Goal: Task Accomplishment & Management: Complete application form

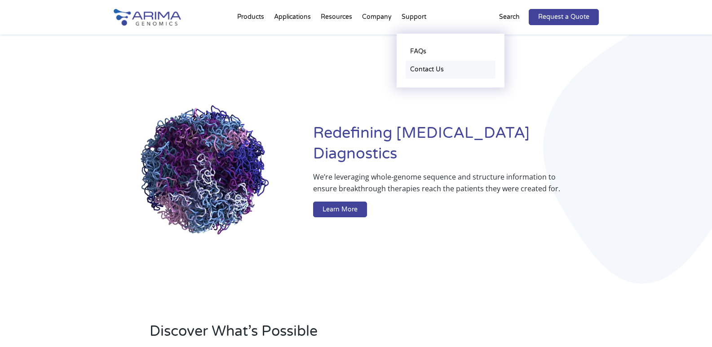
click at [417, 68] on link "Contact Us" at bounding box center [451, 70] width 90 height 18
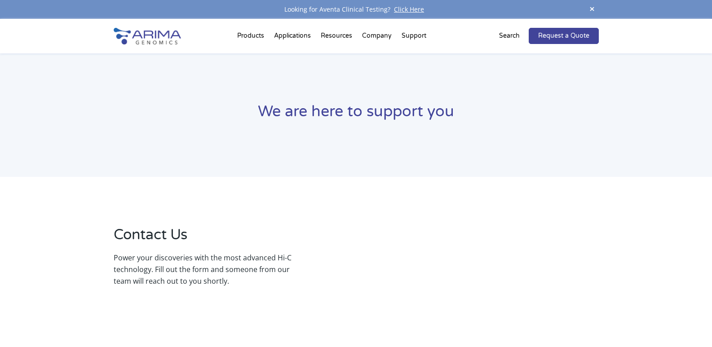
select select "[US_STATE]"
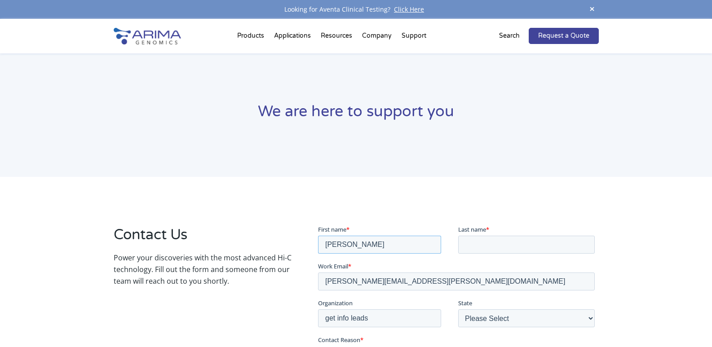
click at [373, 237] on input "[PERSON_NAME]" at bounding box center [379, 245] width 123 height 18
drag, startPoint x: 383, startPoint y: 242, endPoint x: 631, endPoint y: 477, distance: 342.1
click at [347, 248] on input "First name *" at bounding box center [379, 245] width 123 height 18
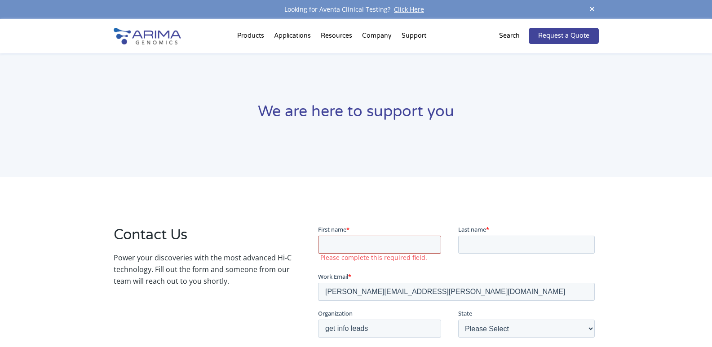
type input "Ethany"
type input "[PERSON_NAME]"
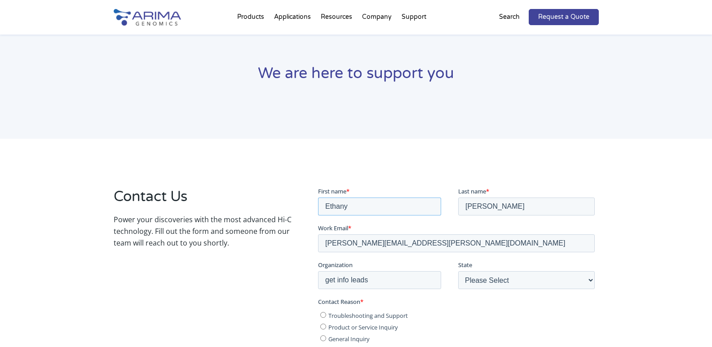
scroll to position [90, 0]
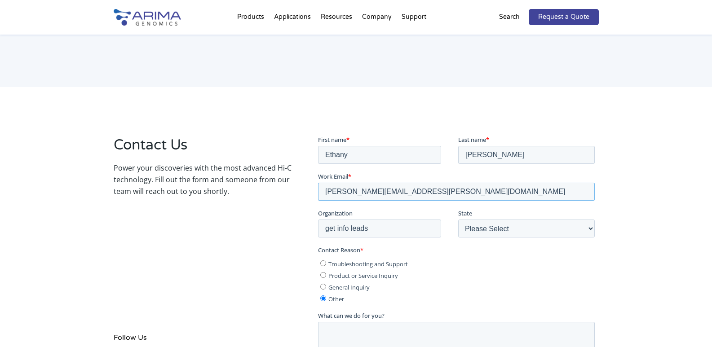
drag, startPoint x: 432, startPoint y: 192, endPoint x: 596, endPoint y: 335, distance: 217.6
click at [318, 200] on html "First name * [PERSON_NAME] Last name * [PERSON_NAME] Work Email * [PERSON_NAME]…" at bounding box center [458, 286] width 280 height 302
click at [367, 200] on input "Work Email *" at bounding box center [456, 191] width 277 height 18
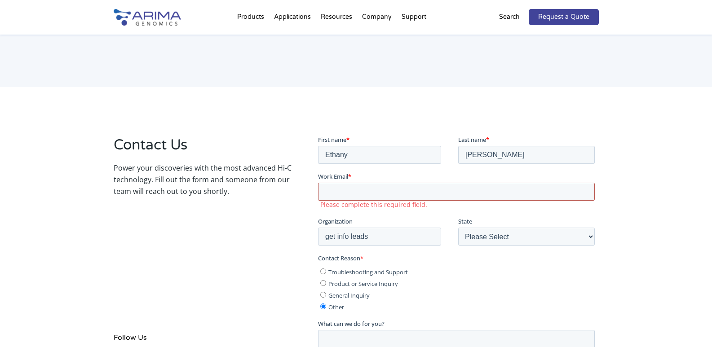
type input "[EMAIL_ADDRESS][PERSON_NAME][DOMAIN_NAME]"
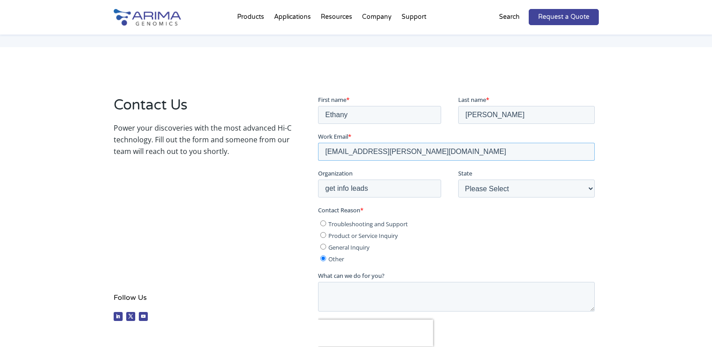
scroll to position [180, 0]
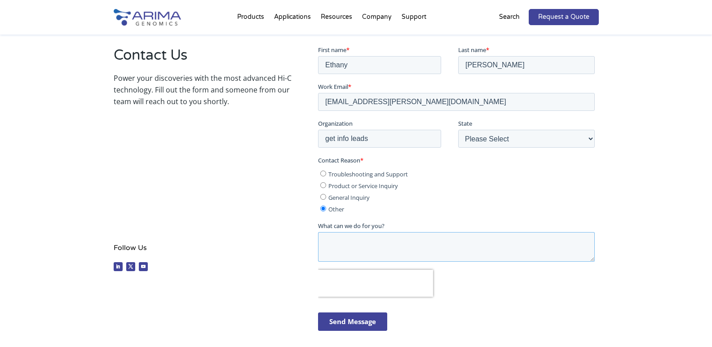
click at [379, 261] on textarea "What can we do for you?" at bounding box center [456, 247] width 277 height 30
paste textarea "Hi, With ASHG 2025 on the horizon, we can help you reach key professionals in g…"
type textarea "Hi, With ASHG 2025 on the horizon, we can help you reach key professionals in g…"
click at [360, 319] on input "Send Message" at bounding box center [352, 321] width 69 height 18
